Goal: Task Accomplishment & Management: Manage account settings

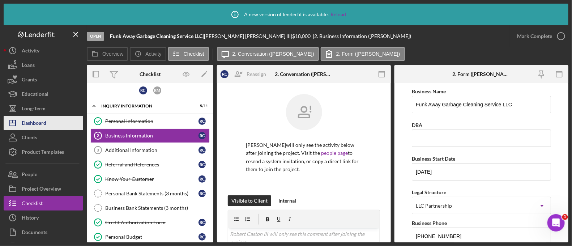
click at [23, 124] on div "Dashboard" at bounding box center [34, 124] width 25 height 16
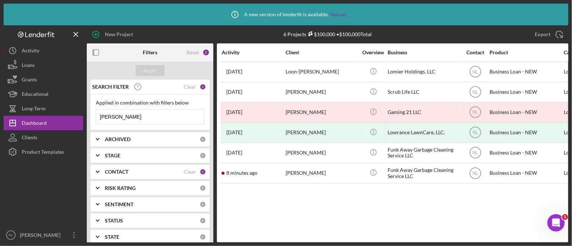
click at [152, 122] on input "[PERSON_NAME]" at bounding box center [150, 116] width 108 height 14
click at [134, 169] on div "CONTACT" at bounding box center [144, 172] width 79 height 6
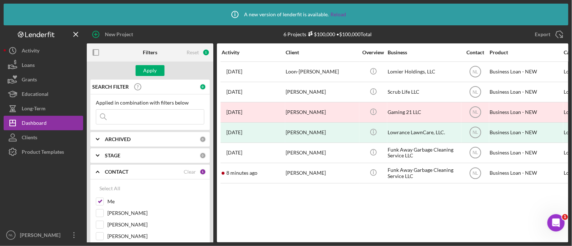
click at [124, 141] on b "ARCHIVED" at bounding box center [118, 139] width 26 height 6
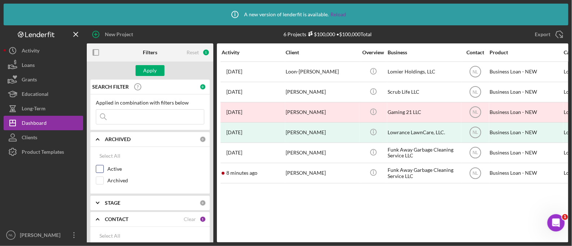
click at [101, 168] on input "Active" at bounding box center [99, 168] width 7 height 7
checkbox input "true"
click at [156, 65] on button "Apply" at bounding box center [150, 70] width 29 height 11
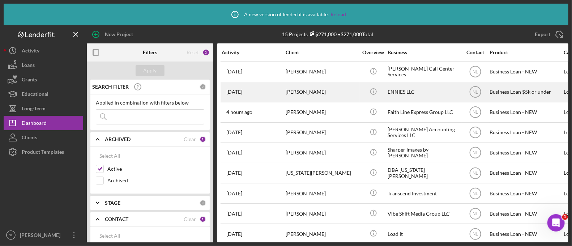
scroll to position [131, 0]
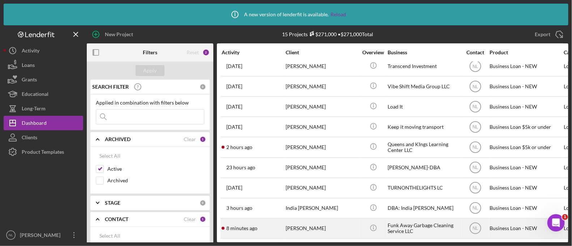
click at [325, 219] on div "[PERSON_NAME]" at bounding box center [321, 228] width 72 height 19
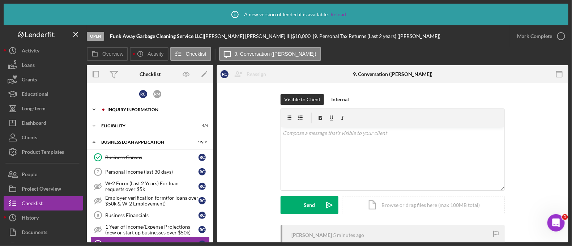
click at [138, 106] on div "Icon/Expander INQUIRY INFORMATION 5 / 11" at bounding box center [150, 109] width 126 height 14
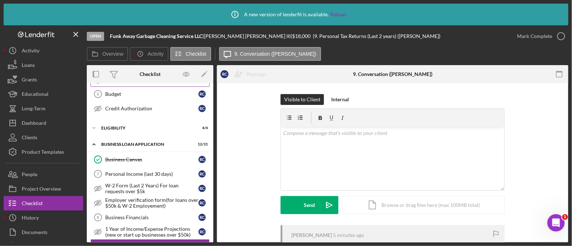
scroll to position [167, 0]
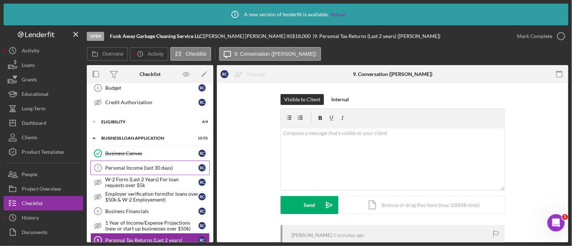
click at [115, 166] on div "Personal Income (last 30 days)" at bounding box center [151, 168] width 93 height 6
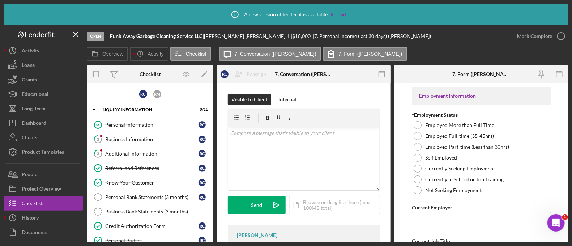
click at [155, 213] on div "Business Bank Statements (3 months)" at bounding box center [157, 212] width 104 height 6
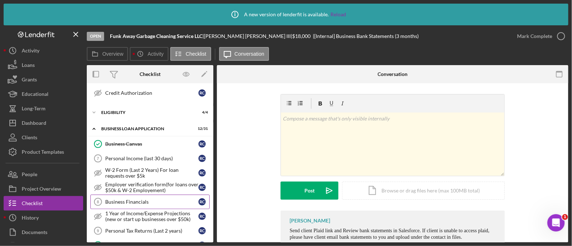
scroll to position [201, 0]
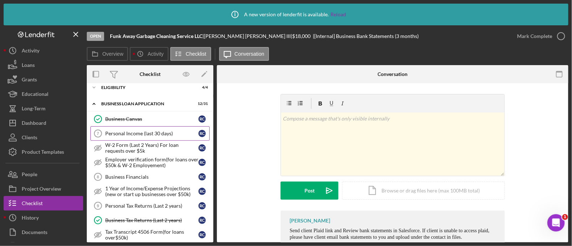
click at [155, 137] on link "Personal Income (last 30 days) 7 Personal Income (last 30 days) R C" at bounding box center [149, 133] width 119 height 14
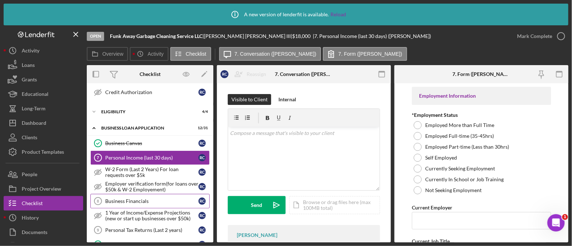
scroll to position [214, 0]
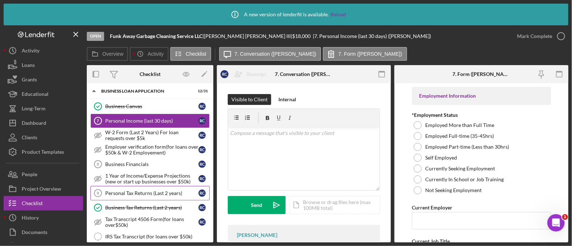
click at [152, 193] on link "Personal Tax Returns (Last 2 years) 9 Personal Tax Returns (Last 2 years) R C" at bounding box center [149, 193] width 119 height 14
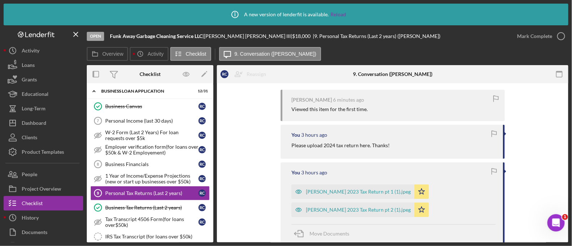
scroll to position [142, 0]
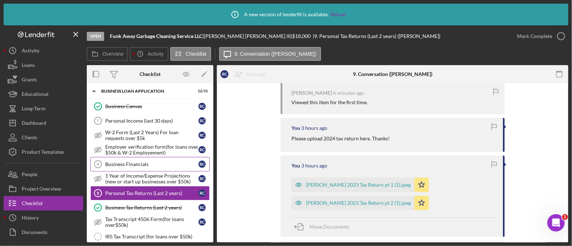
click at [175, 163] on div "Business Financials" at bounding box center [151, 164] width 93 height 6
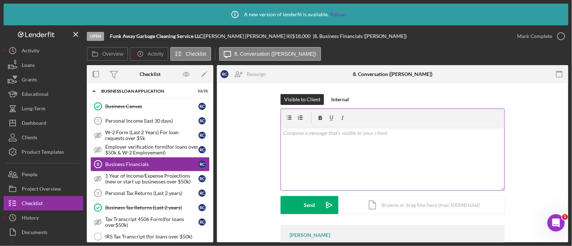
scroll to position [70, 0]
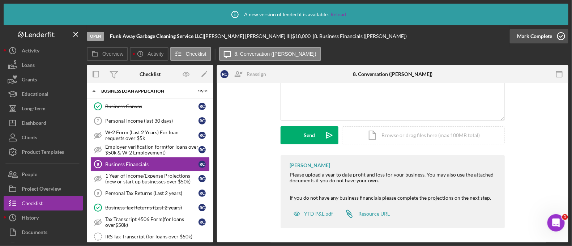
click at [548, 33] on div "Mark Complete" at bounding box center [534, 36] width 35 height 14
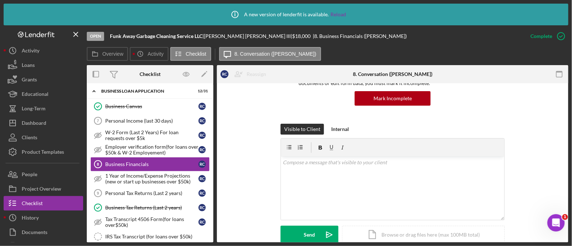
scroll to position [169, 0]
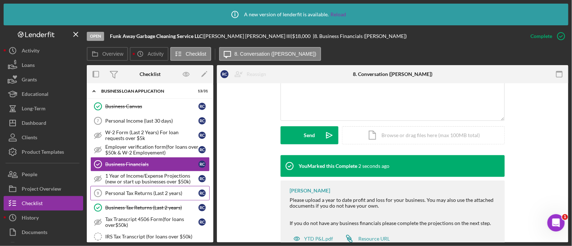
click at [181, 190] on div "Personal Tax Returns (Last 2 years)" at bounding box center [151, 193] width 93 height 6
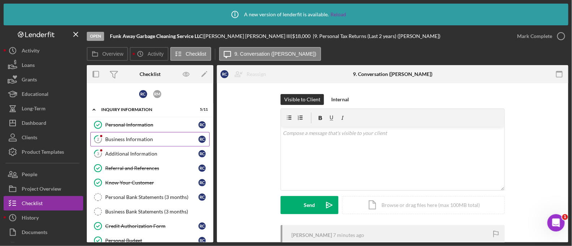
click at [151, 141] on div "Business Information" at bounding box center [151, 139] width 93 height 6
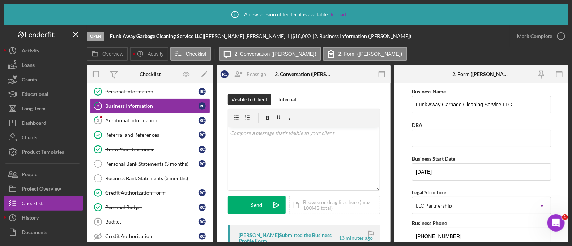
scroll to position [38, 0]
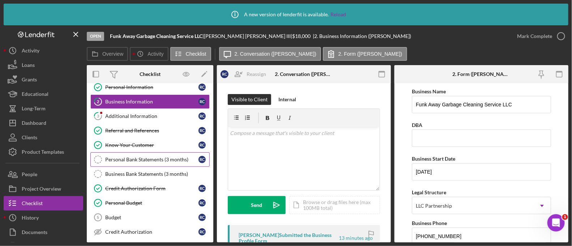
click at [151, 159] on div "Personal Bank Statements (3 months)" at bounding box center [151, 159] width 93 height 6
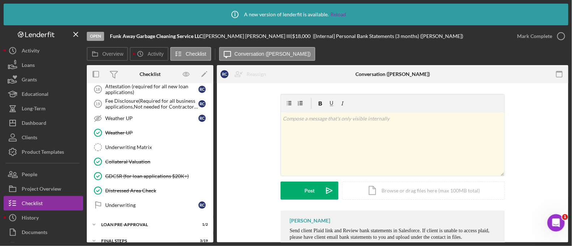
scroll to position [569, 0]
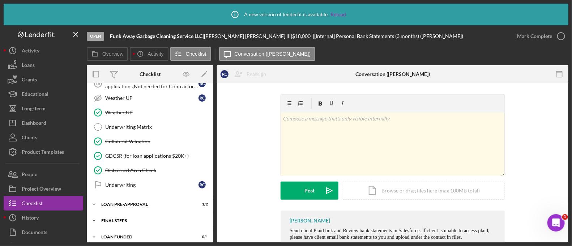
click at [159, 220] on div "Icon/Expander FINAL STEPS 3 / 19" at bounding box center [150, 220] width 126 height 14
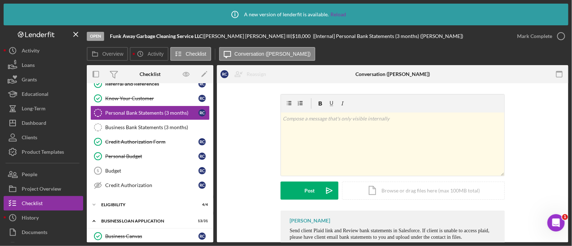
scroll to position [85, 0]
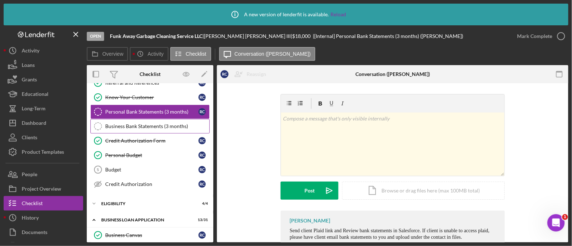
click at [149, 126] on div "Business Bank Statements (3 months)" at bounding box center [157, 126] width 104 height 6
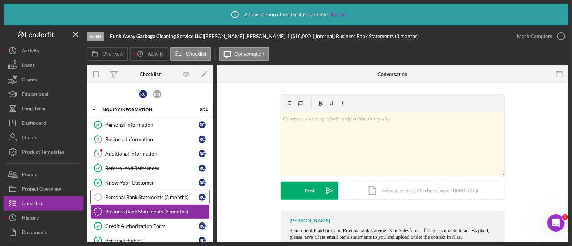
scroll to position [46, 0]
